Goal: Task Accomplishment & Management: Use online tool/utility

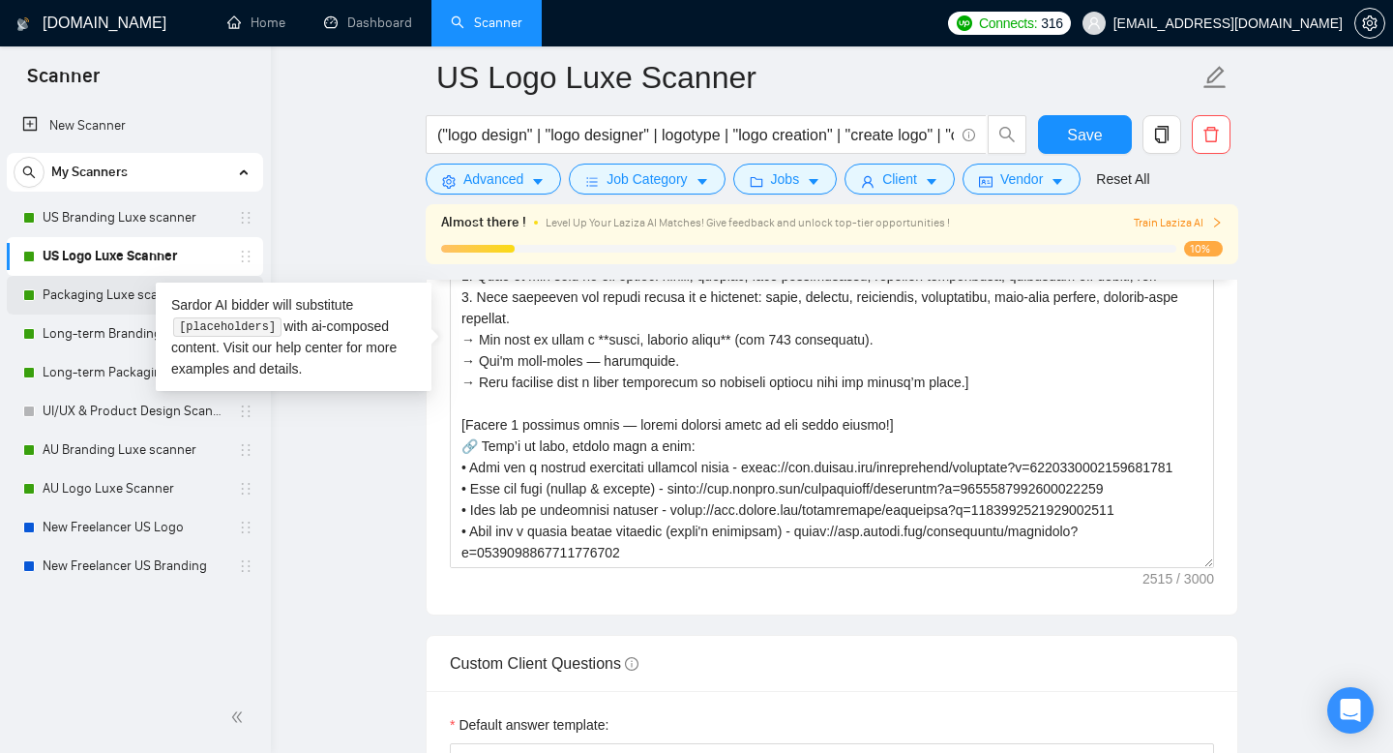
scroll to position [489, 0]
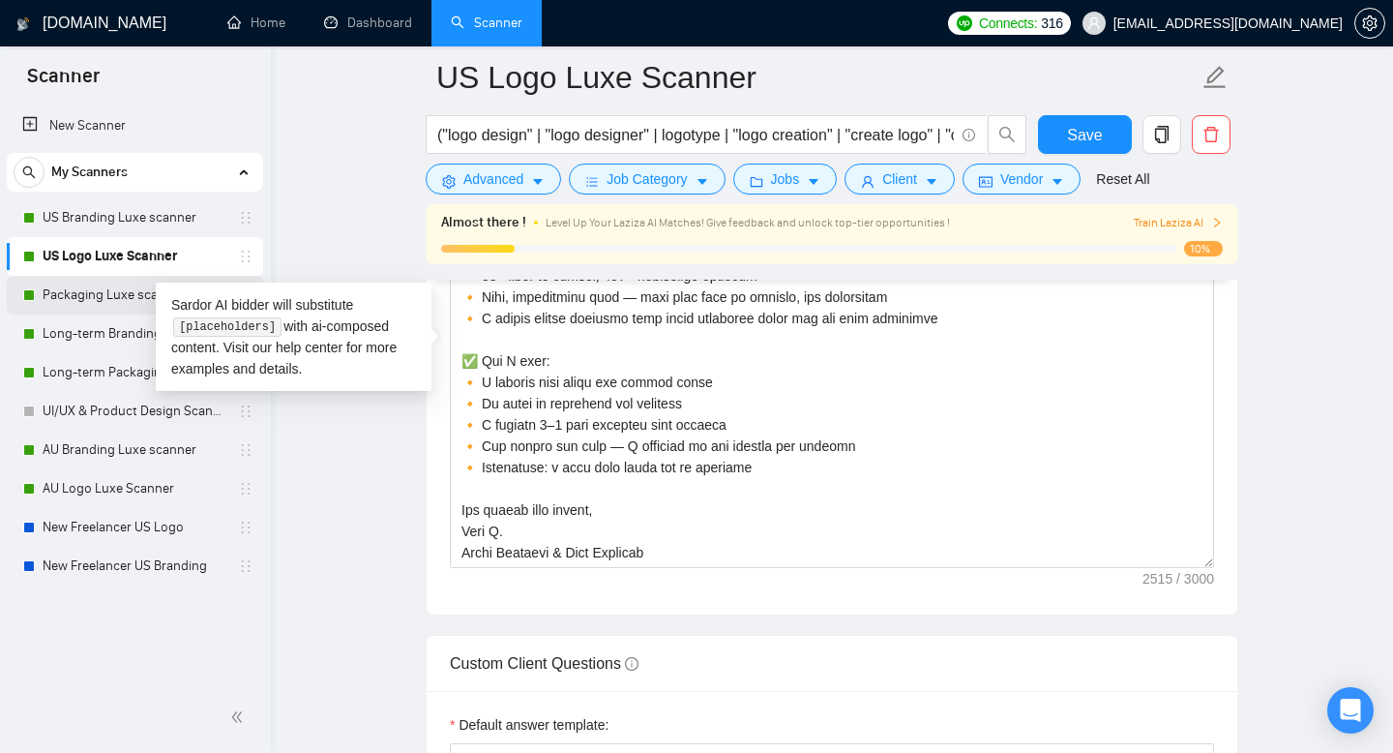
click at [98, 291] on link "Packaging Luxe scanner [GEOGRAPHIC_DATA]" at bounding box center [135, 295] width 184 height 39
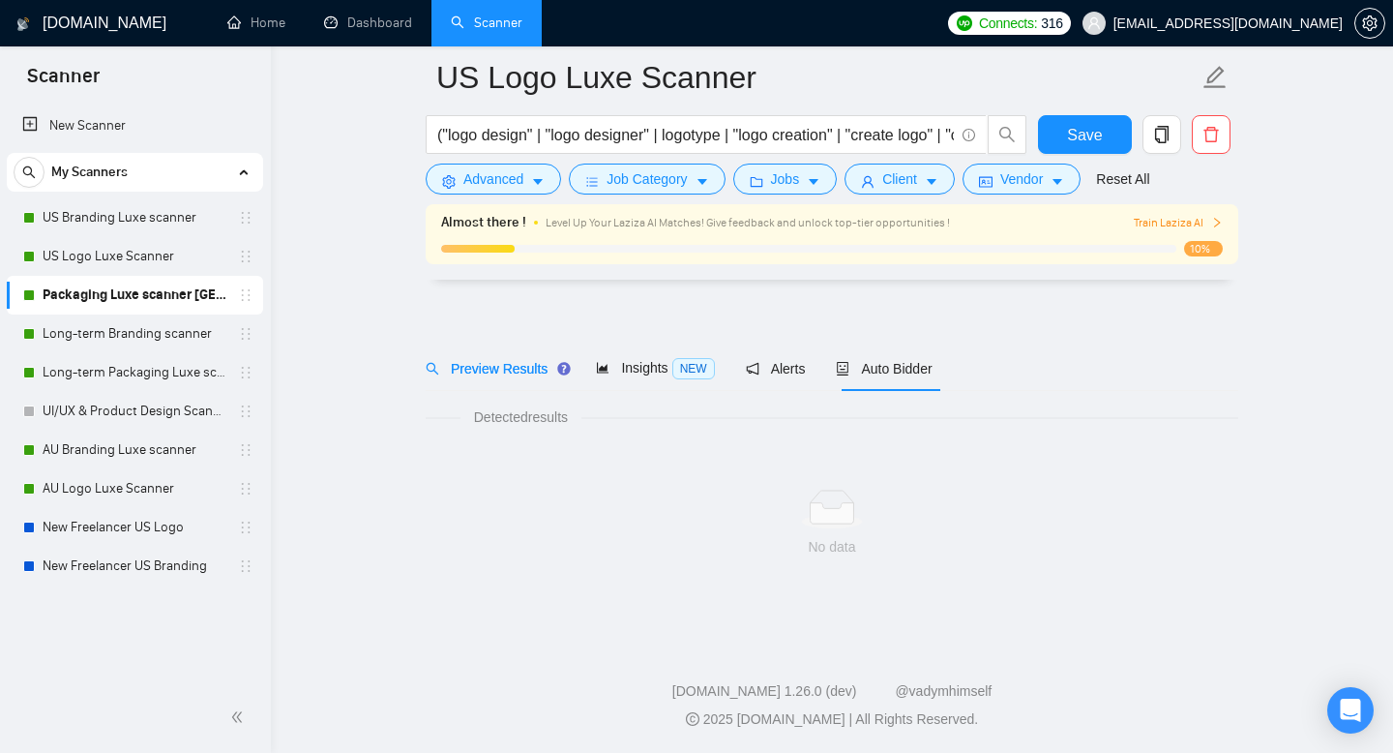
scroll to position [14, 0]
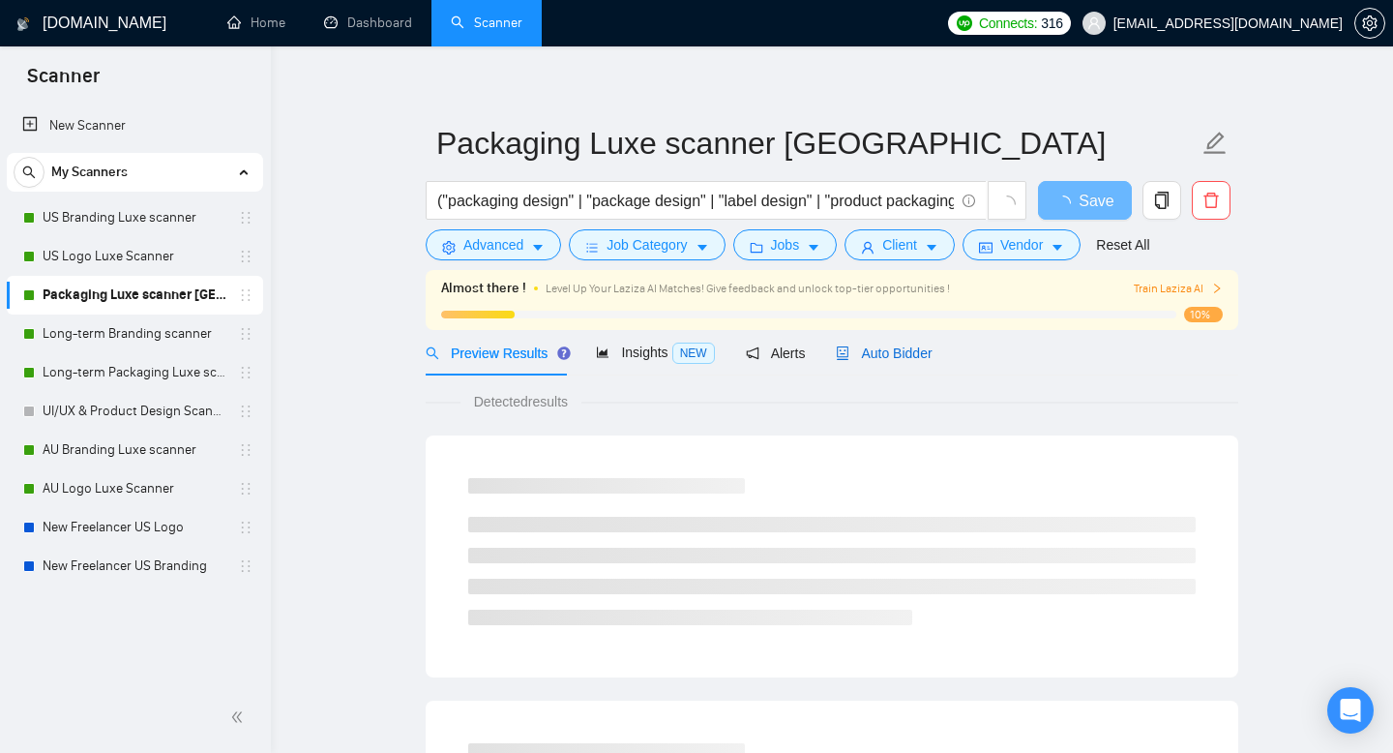
click at [901, 349] on span "Auto Bidder" at bounding box center [884, 352] width 96 height 15
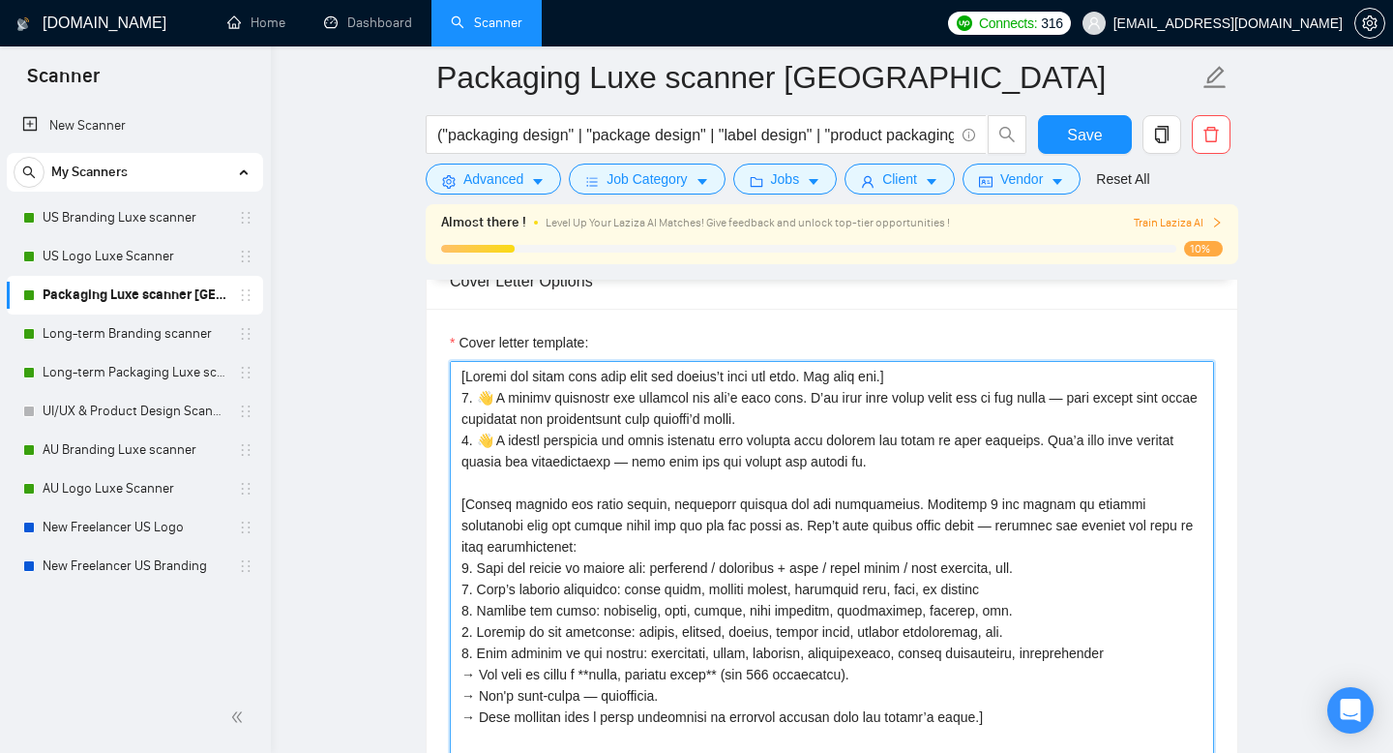
scroll to position [2234, 0]
drag, startPoint x: 480, startPoint y: 553, endPoint x: 829, endPoint y: 510, distance: 351.9
click at [828, 510] on textarea "Cover letter template:" at bounding box center [832, 577] width 764 height 435
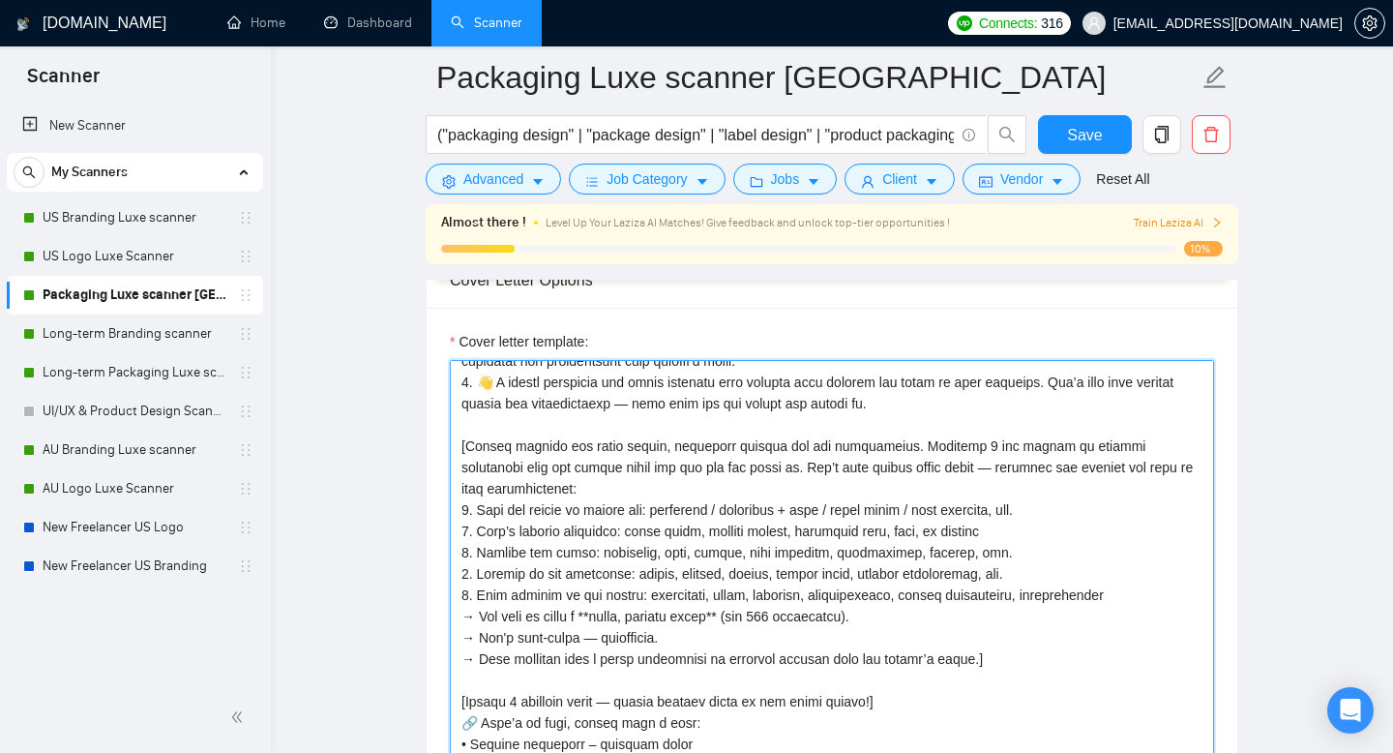
scroll to position [62, 0]
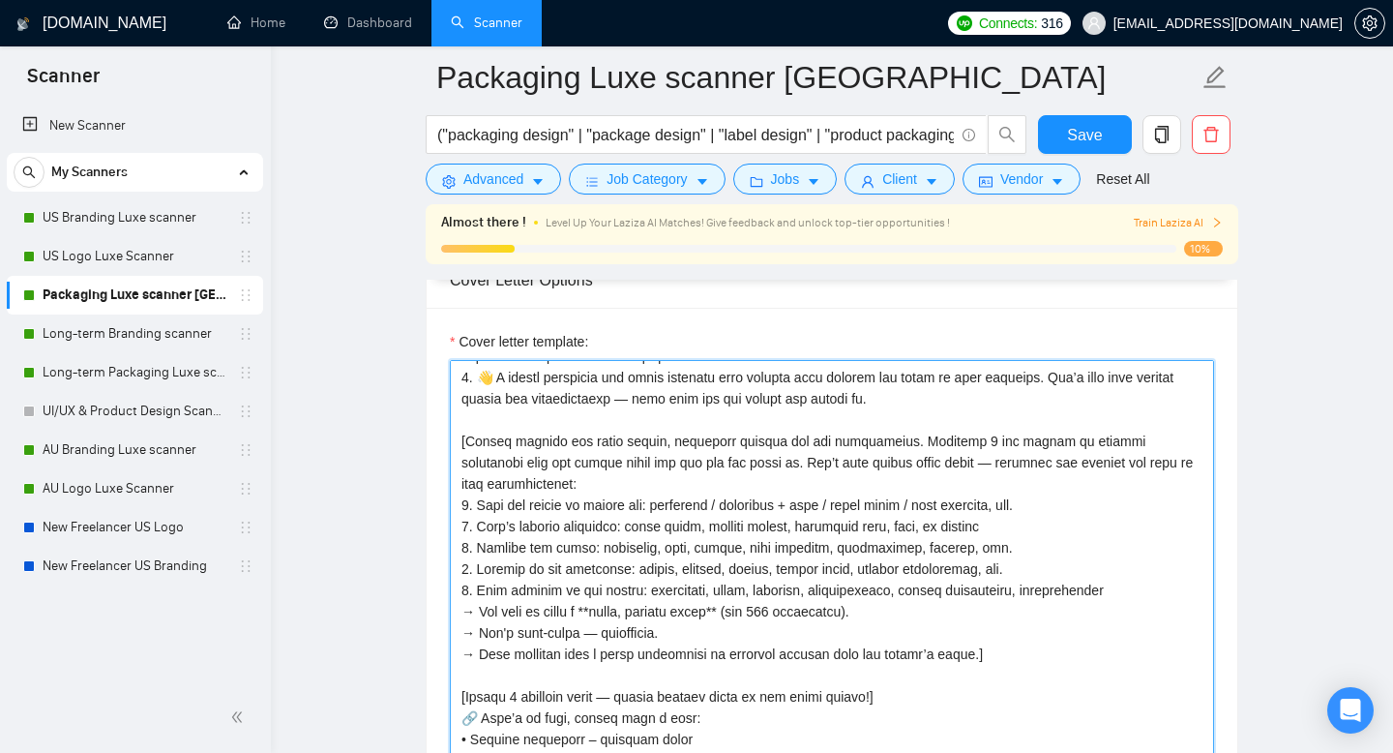
click at [829, 510] on textarea "Cover letter template:" at bounding box center [832, 577] width 764 height 435
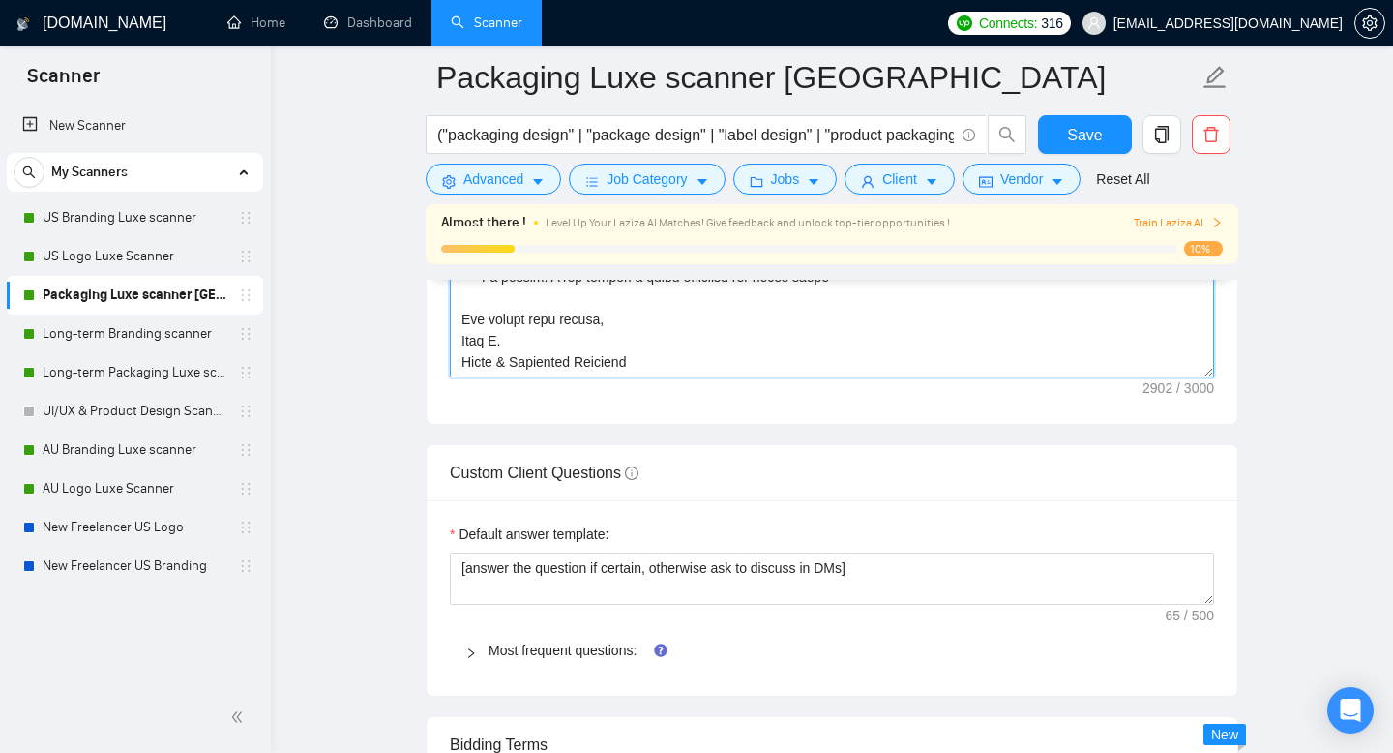
scroll to position [2692, 0]
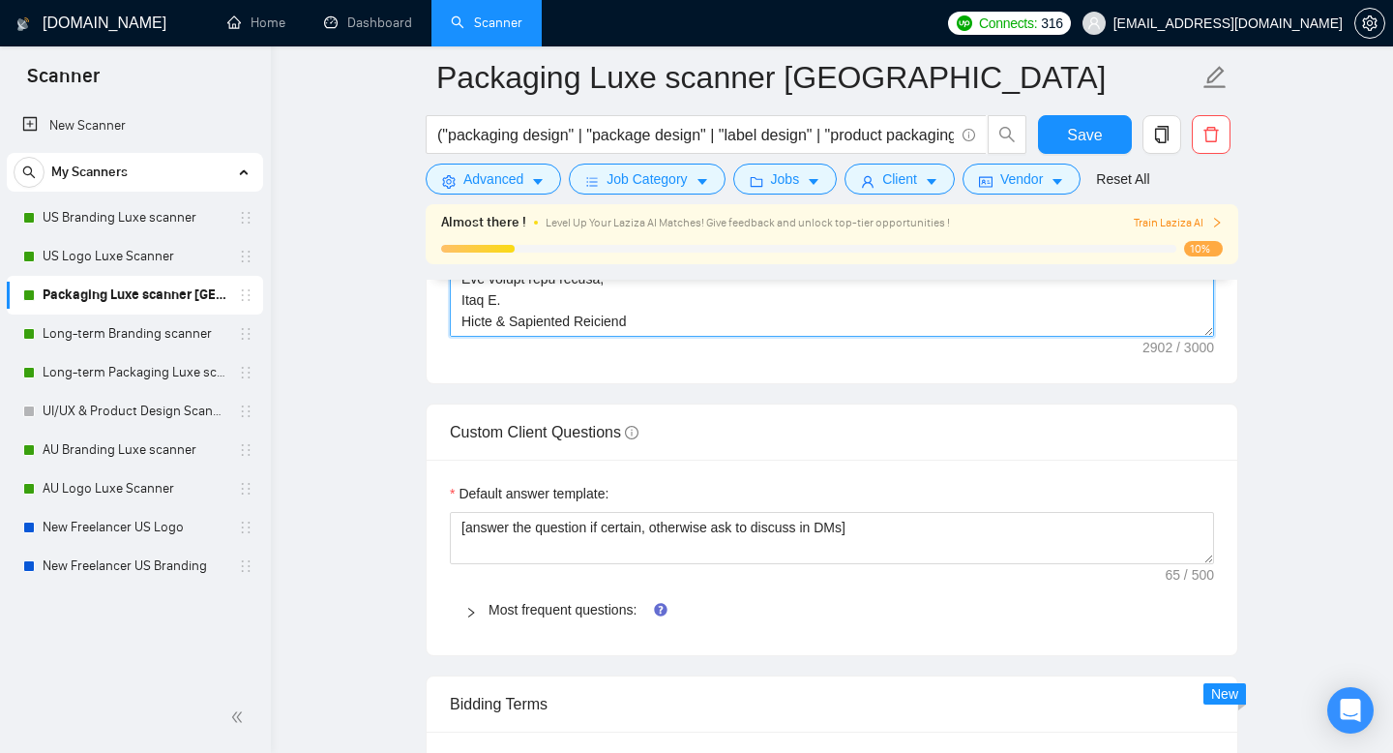
drag, startPoint x: 478, startPoint y: 312, endPoint x: 833, endPoint y: 387, distance: 362.7
click at [833, 383] on div "Cover letter template:" at bounding box center [832, 116] width 811 height 534
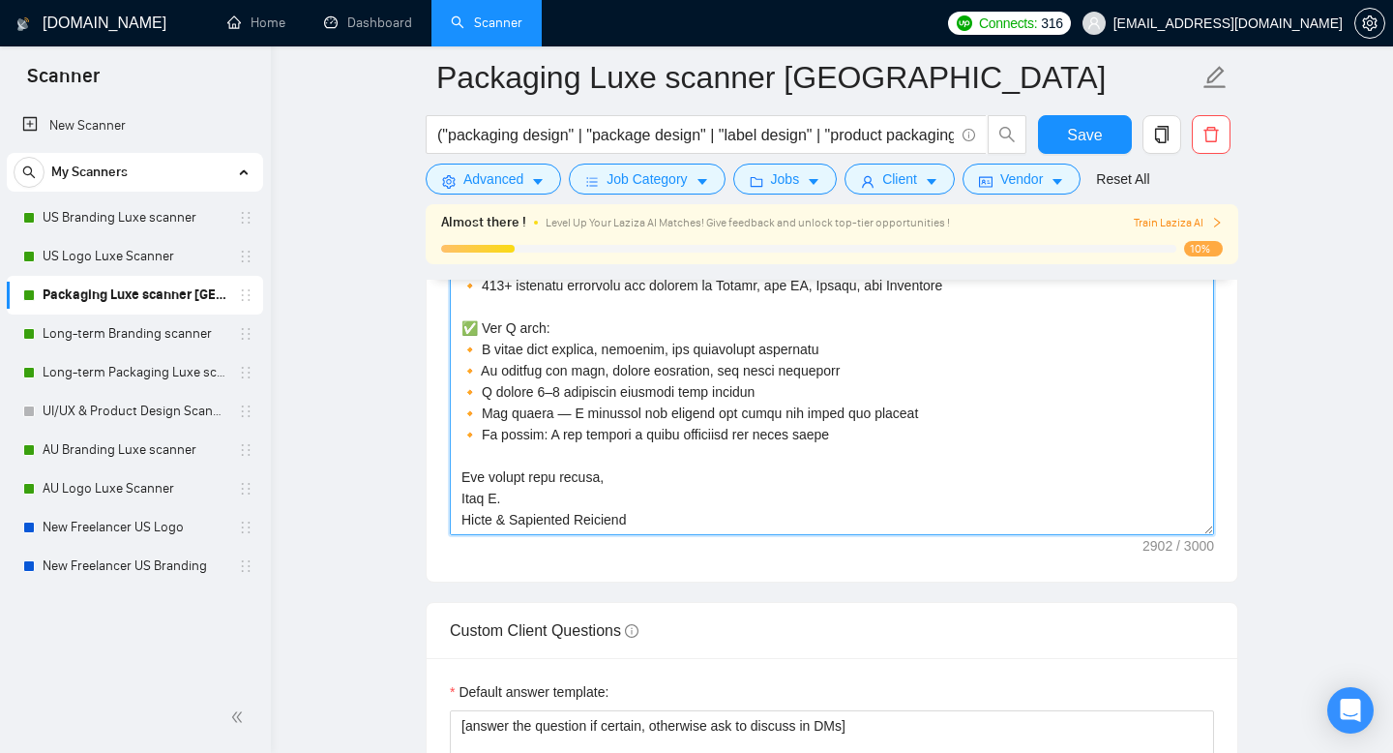
scroll to position [2318, 0]
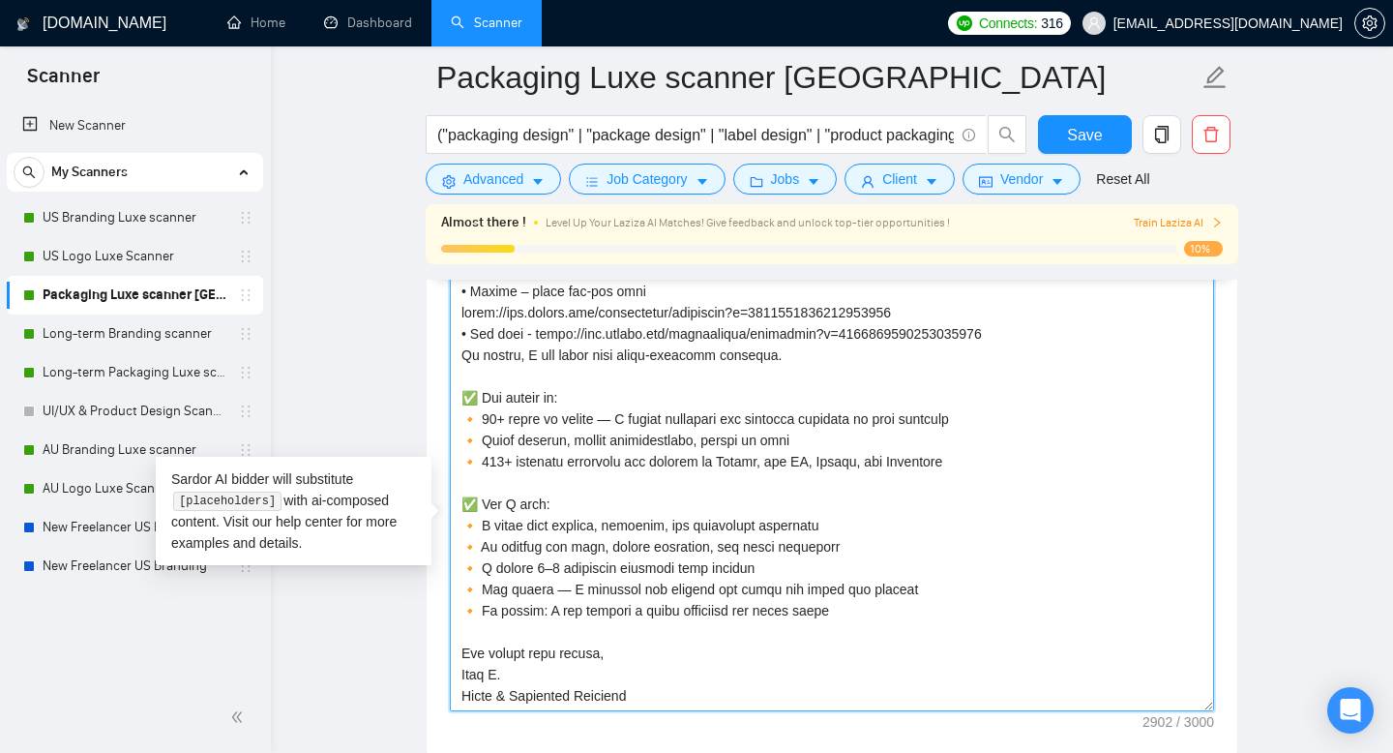
click at [556, 468] on textarea "Cover letter template:" at bounding box center [832, 493] width 764 height 435
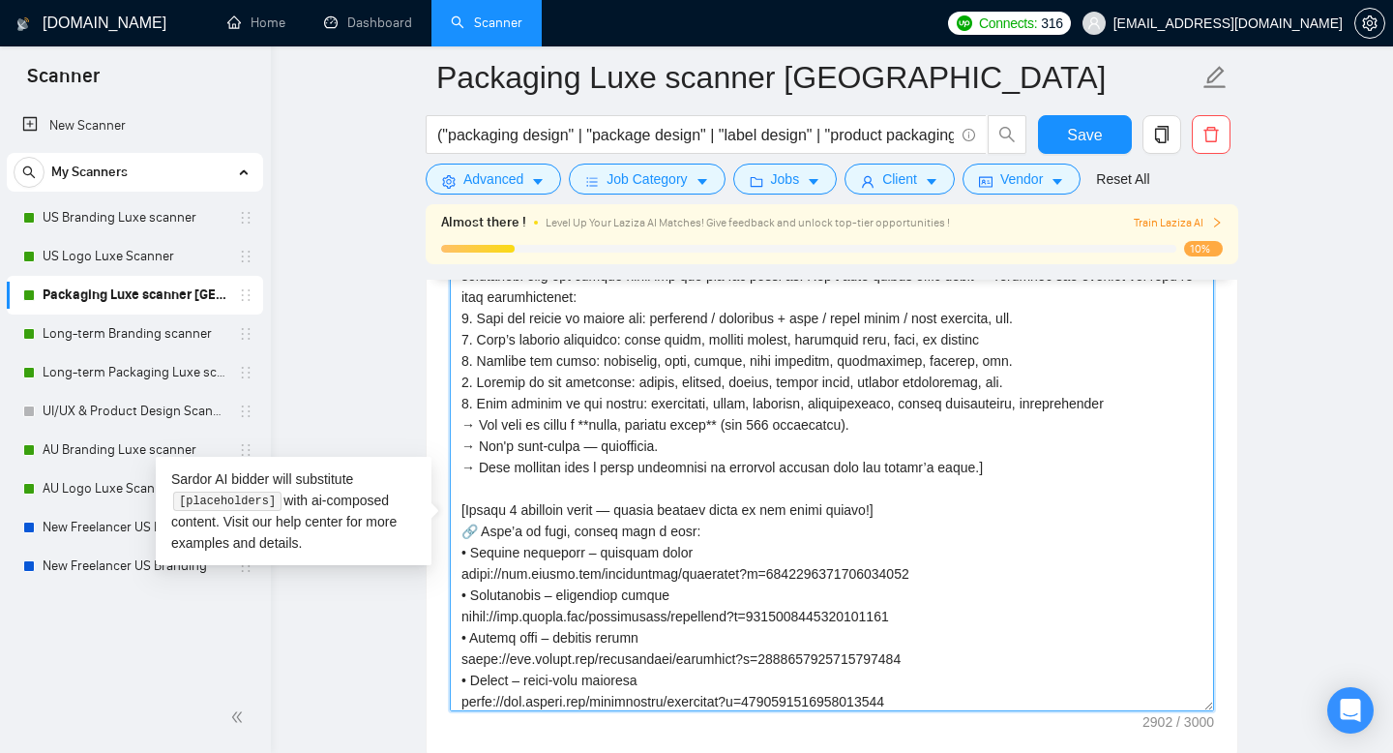
scroll to position [0, 0]
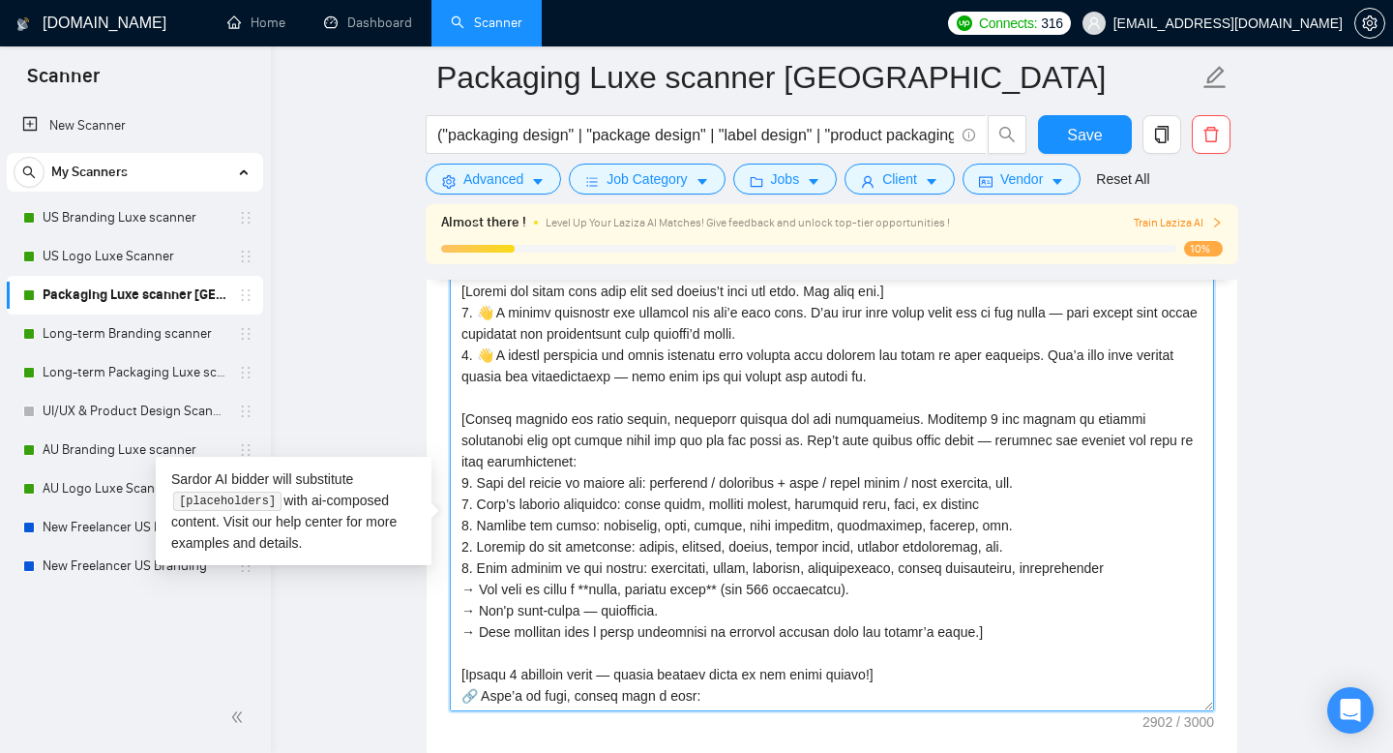
drag, startPoint x: 642, startPoint y: 725, endPoint x: 474, endPoint y: 380, distance: 383.3
click at [474, 380] on textarea "Cover letter template:" at bounding box center [832, 493] width 764 height 435
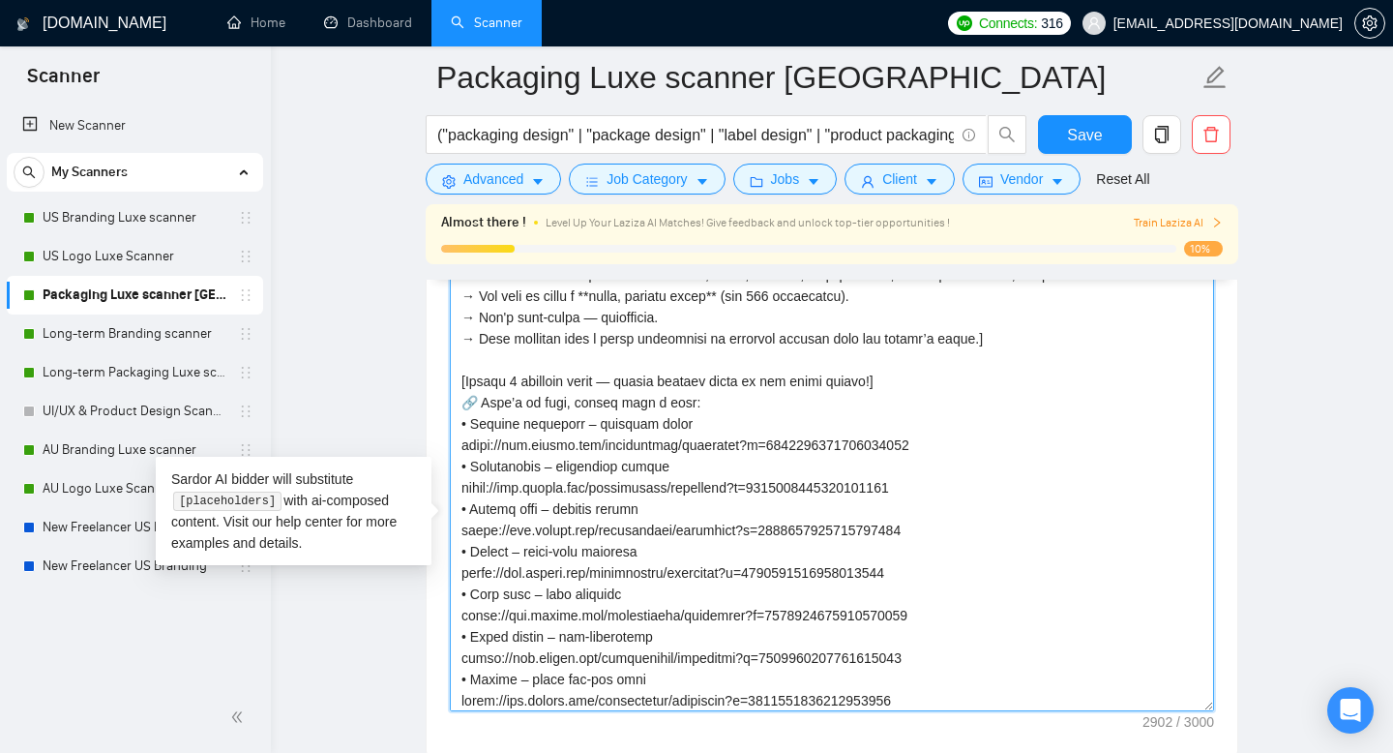
scroll to position [351, 0]
